Goal: Task Accomplishment & Management: Complete application form

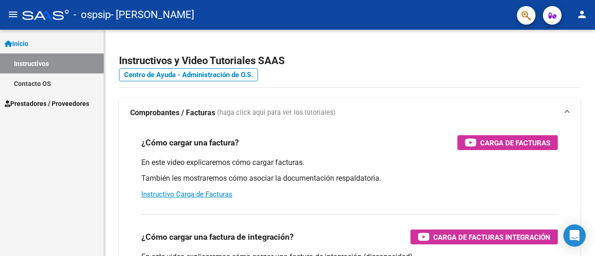
click at [33, 105] on span "Prestadores / Proveedores" at bounding box center [47, 104] width 85 height 10
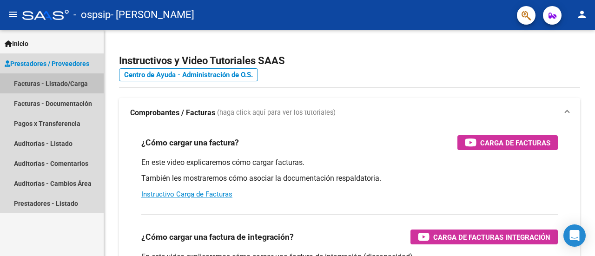
click at [39, 87] on link "Facturas - Listado/Carga" at bounding box center [52, 83] width 104 height 20
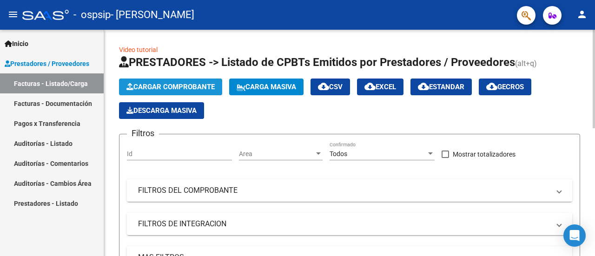
click at [202, 87] on span "Cargar Comprobante" at bounding box center [170, 87] width 88 height 8
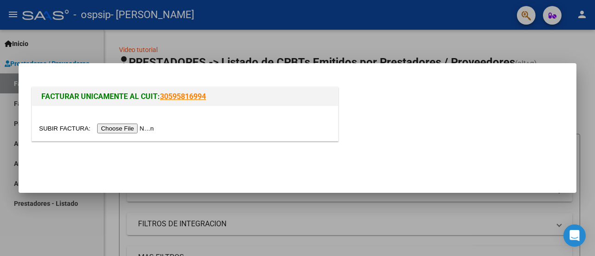
click at [145, 127] on input "file" at bounding box center [98, 129] width 118 height 10
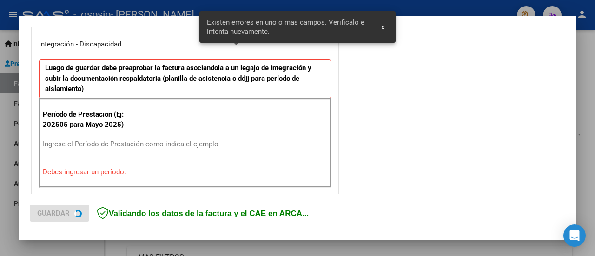
scroll to position [231, 0]
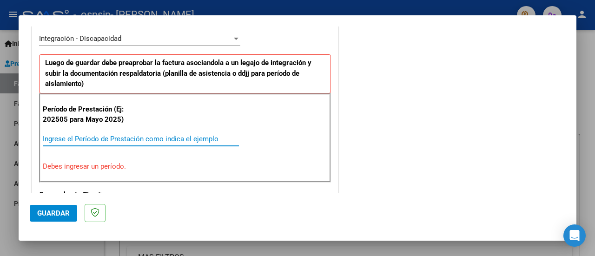
click at [147, 139] on input "Ingrese el Período de Prestación como indica el ejemplo" at bounding box center [141, 139] width 196 height 8
type input "1"
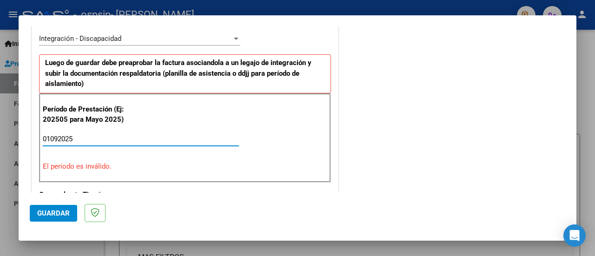
click at [143, 135] on input "01092025" at bounding box center [141, 139] width 196 height 8
click at [107, 161] on p "El período es inválido." at bounding box center [185, 166] width 284 height 11
click at [89, 139] on input "01092025" at bounding box center [141, 139] width 196 height 8
click at [58, 135] on input "01092025" at bounding box center [141, 139] width 196 height 8
click at [61, 135] on input "2025" at bounding box center [141, 139] width 196 height 8
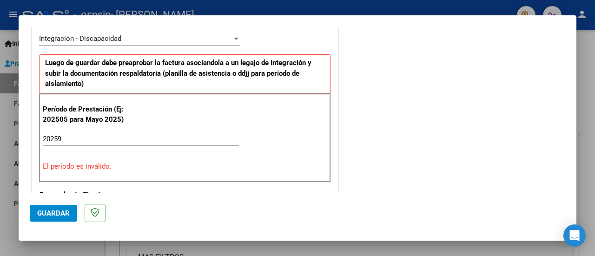
click at [201, 161] on p "El período es inválido." at bounding box center [185, 166] width 284 height 11
click at [58, 135] on input "20259" at bounding box center [141, 139] width 196 height 8
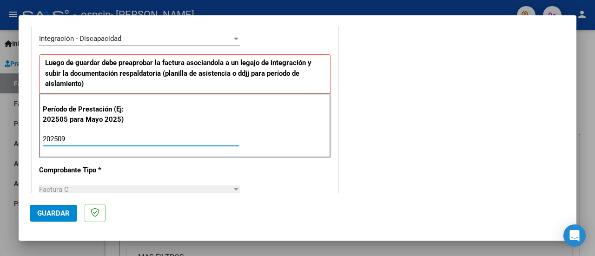
type input "202509"
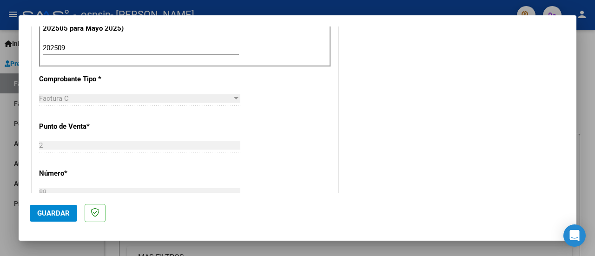
scroll to position [324, 0]
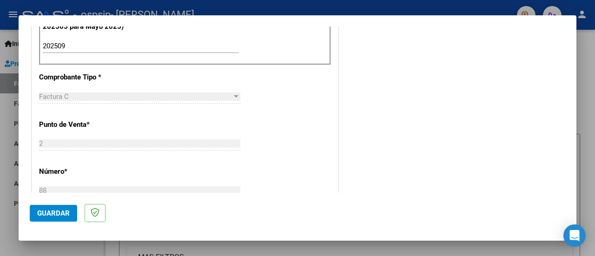
click at [234, 95] on div at bounding box center [236, 96] width 5 height 2
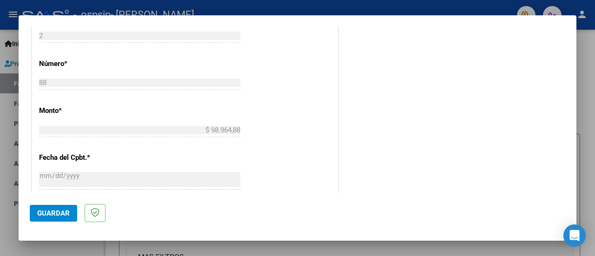
scroll to position [436, 0]
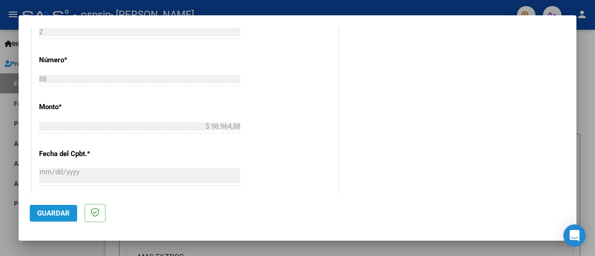
click at [56, 212] on span "Guardar" at bounding box center [53, 213] width 33 height 8
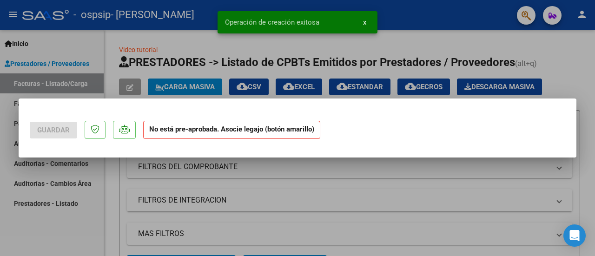
scroll to position [0, 0]
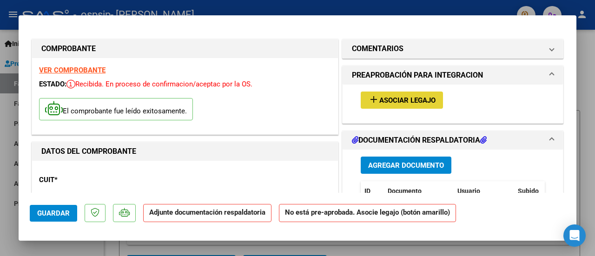
click at [421, 97] on span "Asociar Legajo" at bounding box center [407, 100] width 56 height 8
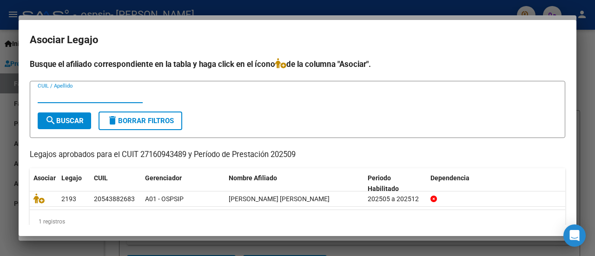
click at [75, 95] on input "CUIL / Apellido" at bounding box center [90, 96] width 105 height 8
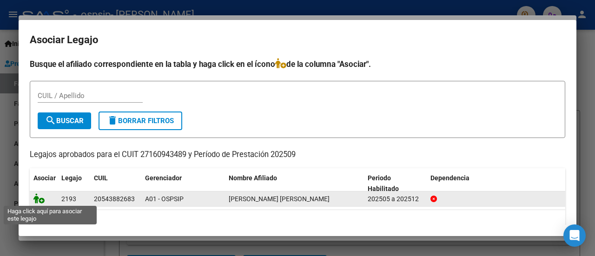
click at [40, 197] on icon at bounding box center [38, 198] width 11 height 10
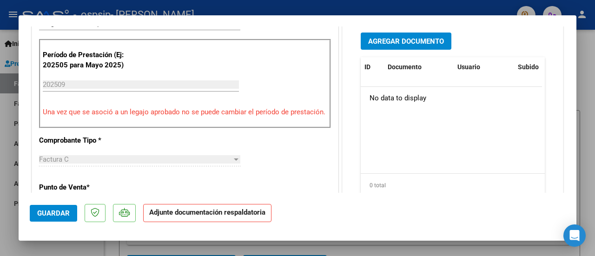
scroll to position [277, 0]
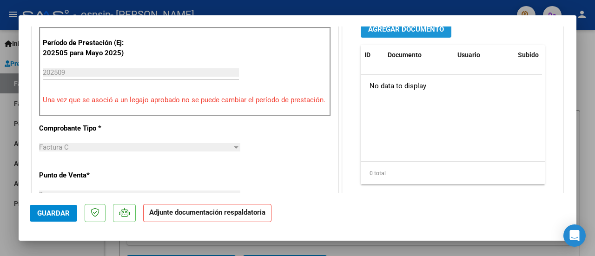
click at [419, 33] on span "Agregar Documento" at bounding box center [406, 29] width 76 height 8
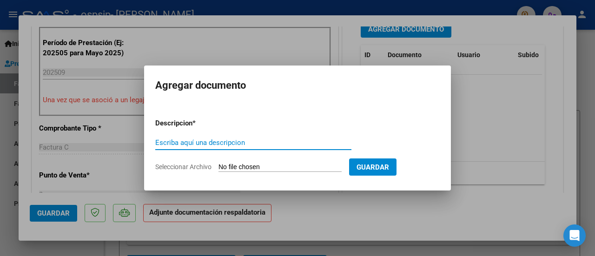
click at [170, 141] on input "Escriba aquí una descripcion" at bounding box center [253, 142] width 196 height 8
type input "PLANILLA DE ASISTENCIA"
click at [192, 167] on span "Seleccionar Archivo" at bounding box center [183, 166] width 56 height 7
click at [218, 167] on input "Seleccionar Archivo" at bounding box center [279, 167] width 123 height 9
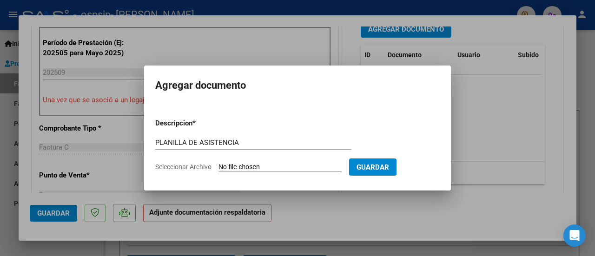
type input "C:\fakepath\ASIST [DATE] [PERSON_NAME].pdf"
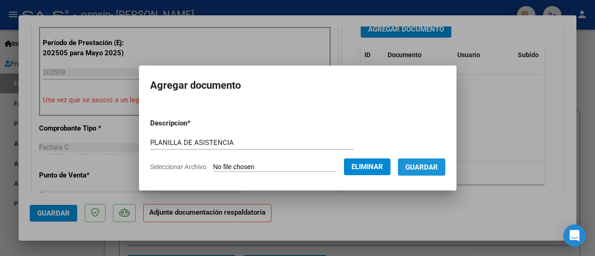
click at [438, 168] on span "Guardar" at bounding box center [421, 167] width 33 height 8
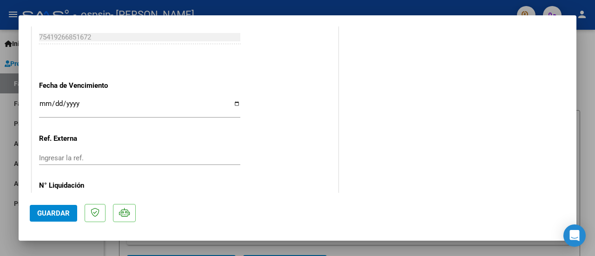
scroll to position [674, 0]
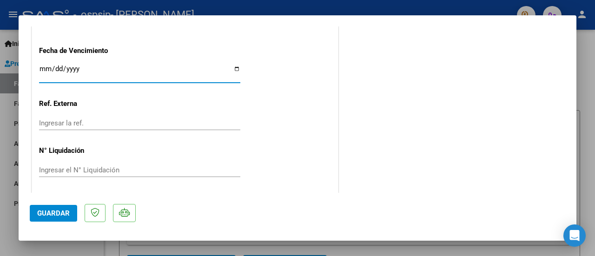
click at [45, 65] on input "Ingresar la fecha" at bounding box center [139, 72] width 201 height 15
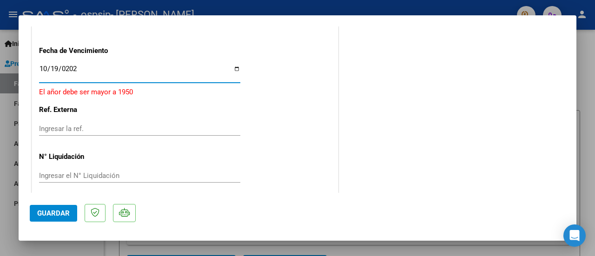
type input "[DATE]"
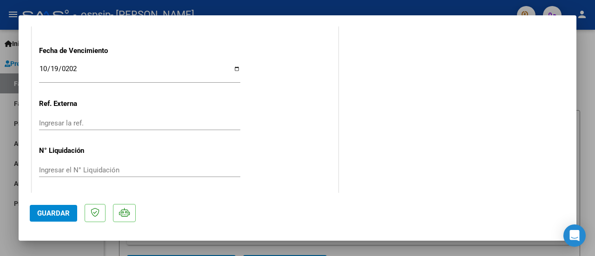
click at [56, 212] on span "Guardar" at bounding box center [53, 213] width 33 height 8
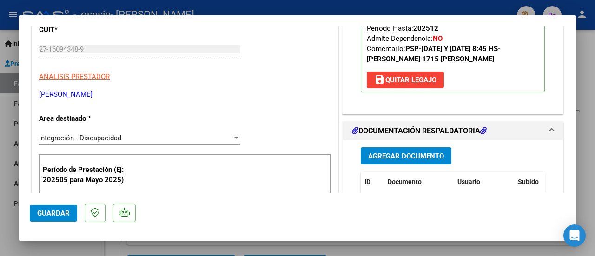
scroll to position [0, 0]
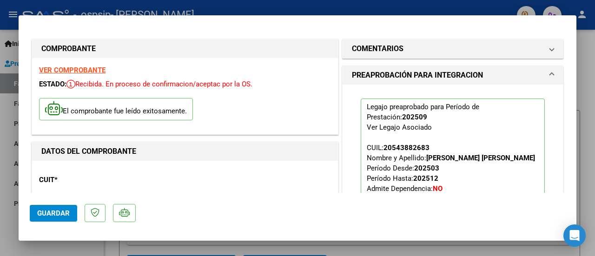
click at [4, 97] on div at bounding box center [297, 128] width 595 height 256
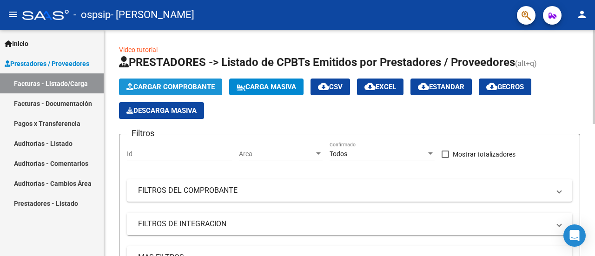
click at [161, 83] on span "Cargar Comprobante" at bounding box center [170, 87] width 88 height 8
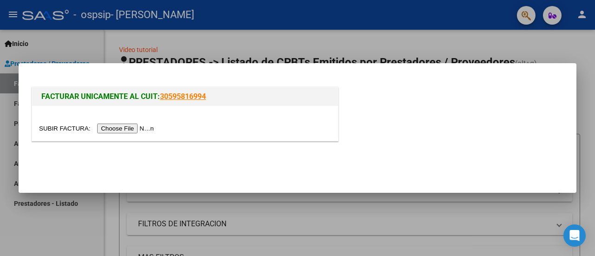
click at [151, 128] on input "file" at bounding box center [98, 129] width 118 height 10
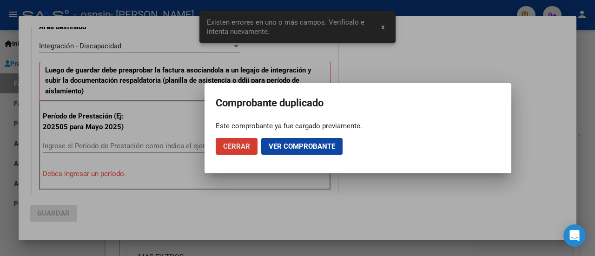
scroll to position [249, 0]
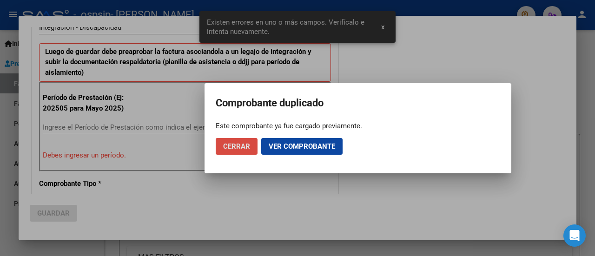
click at [246, 146] on span "Cerrar" at bounding box center [236, 146] width 27 height 8
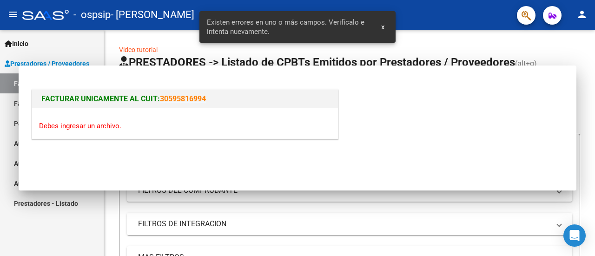
scroll to position [0, 0]
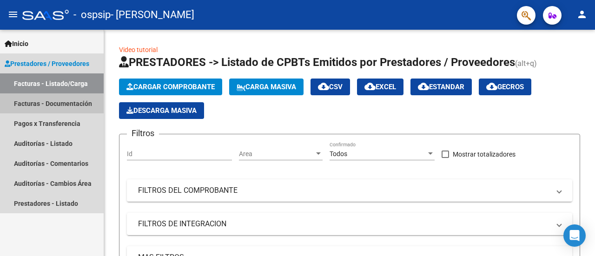
click at [44, 104] on link "Facturas - Documentación" at bounding box center [52, 103] width 104 height 20
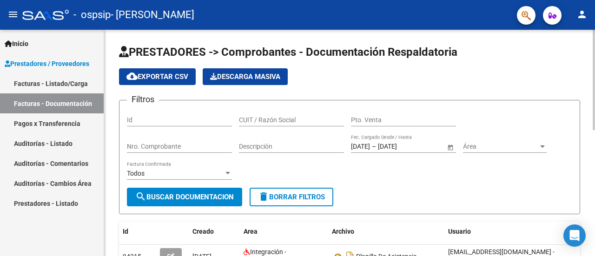
click at [594, 0] on html "menu - ospsip - [PERSON_NAME] person Inicio Instructivos Contacto OS Prestadore…" at bounding box center [297, 128] width 595 height 256
